Goal: Information Seeking & Learning: Learn about a topic

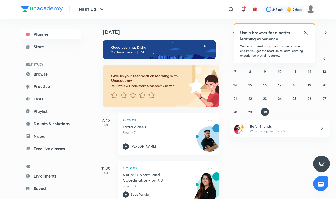
click at [304, 33] on icon at bounding box center [305, 32] width 6 height 6
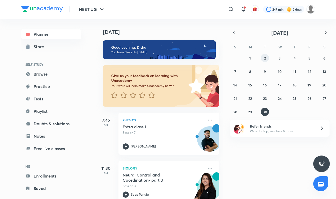
click at [267, 59] on button "2" at bounding box center [265, 58] width 8 height 8
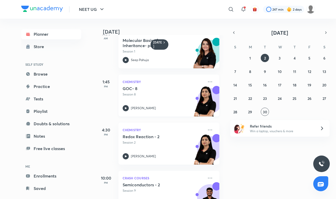
scroll to position [74, 0]
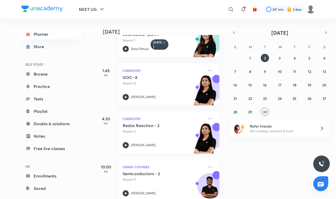
click at [163, 138] on div "Redox Reaction - 2 Session 2 [PERSON_NAME]" at bounding box center [163, 135] width 81 height 25
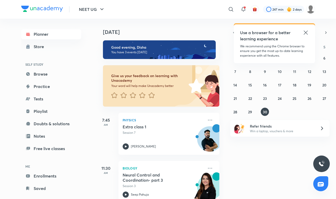
click at [305, 33] on icon at bounding box center [305, 32] width 4 height 4
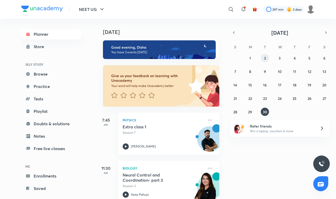
click at [267, 58] on button "2" at bounding box center [265, 58] width 8 height 8
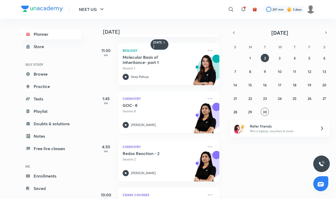
scroll to position [81, 0]
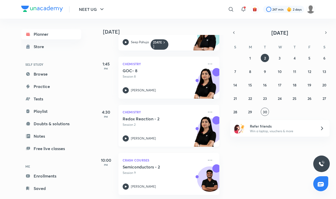
click at [152, 133] on div "Redox Reaction - 2 Session 2 [PERSON_NAME]" at bounding box center [163, 128] width 81 height 25
